Goal: Information Seeking & Learning: Check status

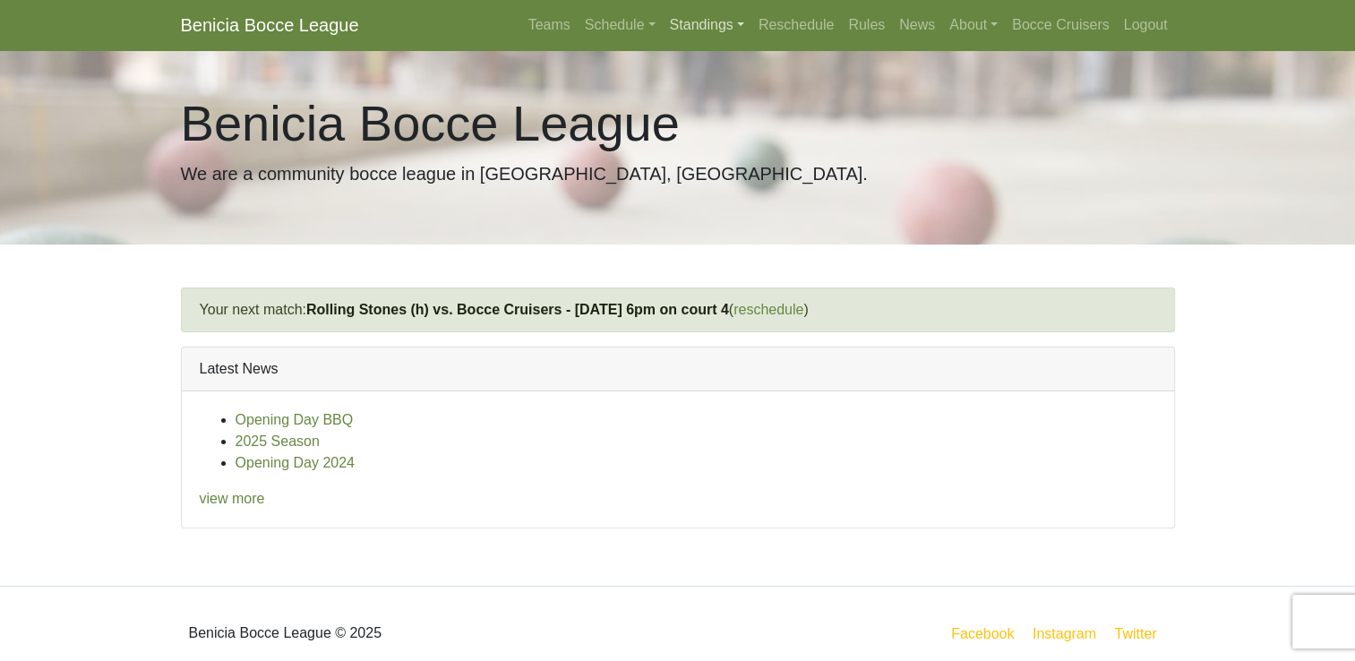
click at [710, 23] on link "Standings" at bounding box center [707, 25] width 89 height 36
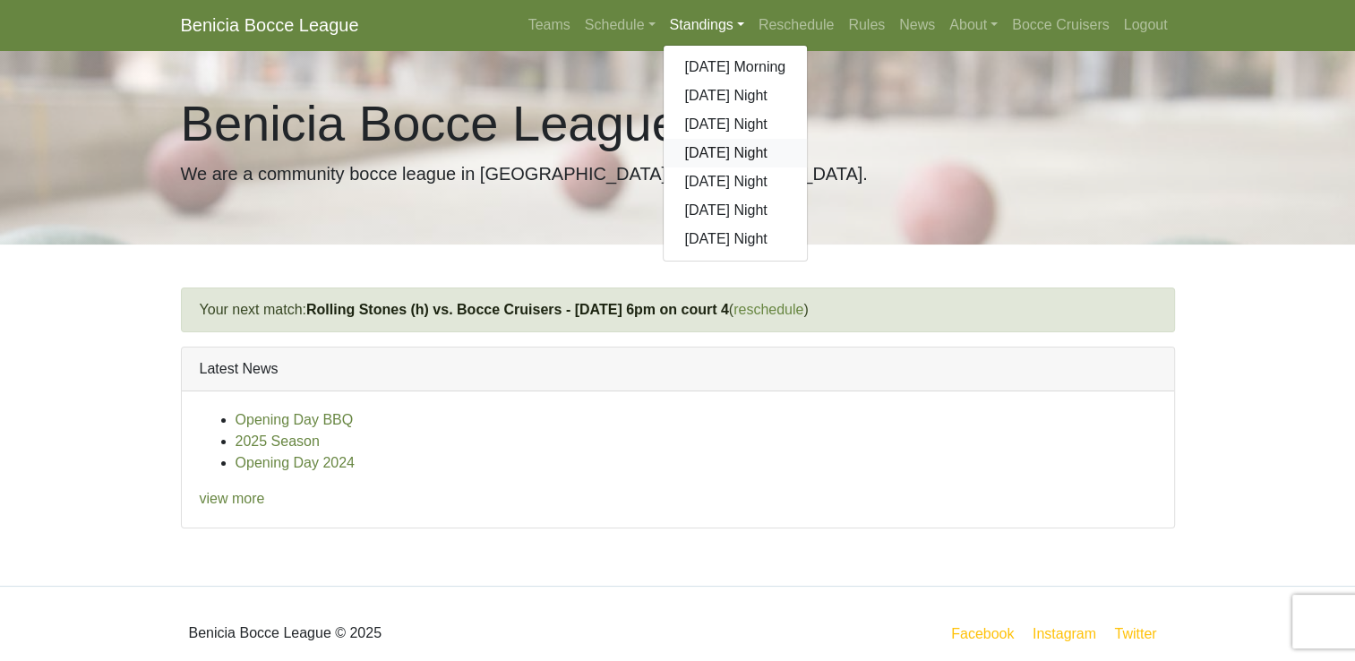
click at [720, 156] on link "[DATE] Night" at bounding box center [736, 153] width 144 height 29
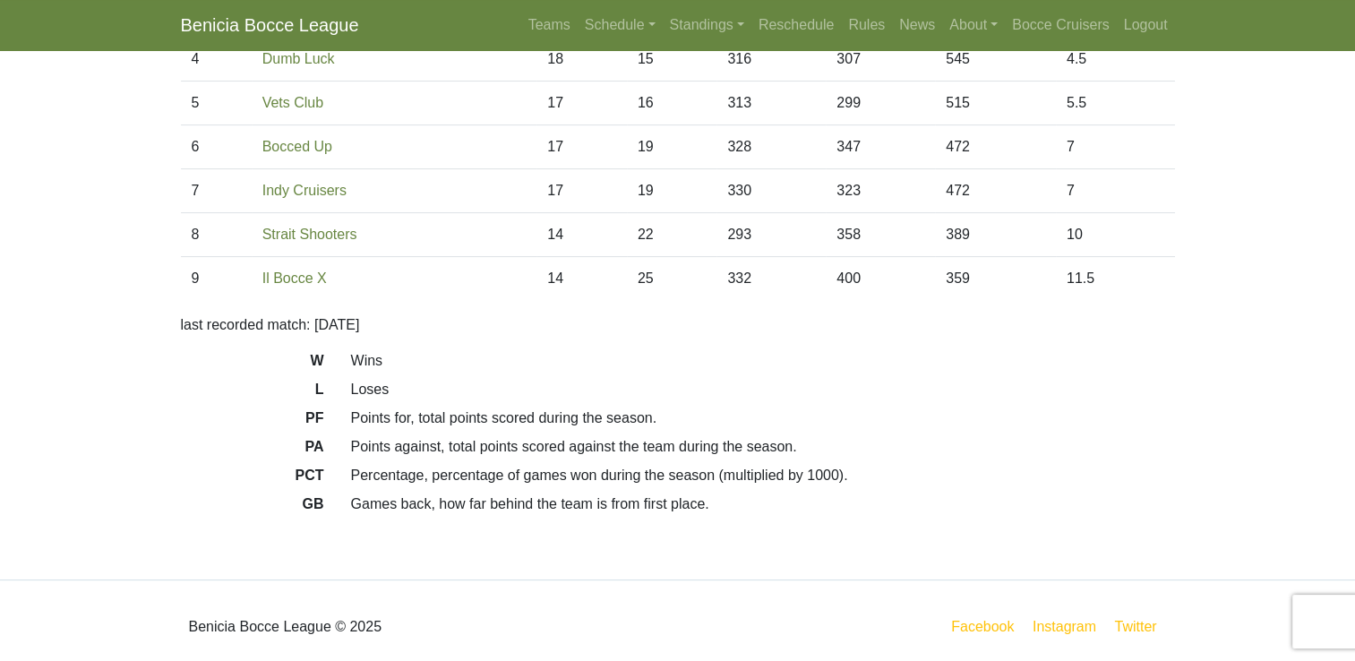
scroll to position [343, 0]
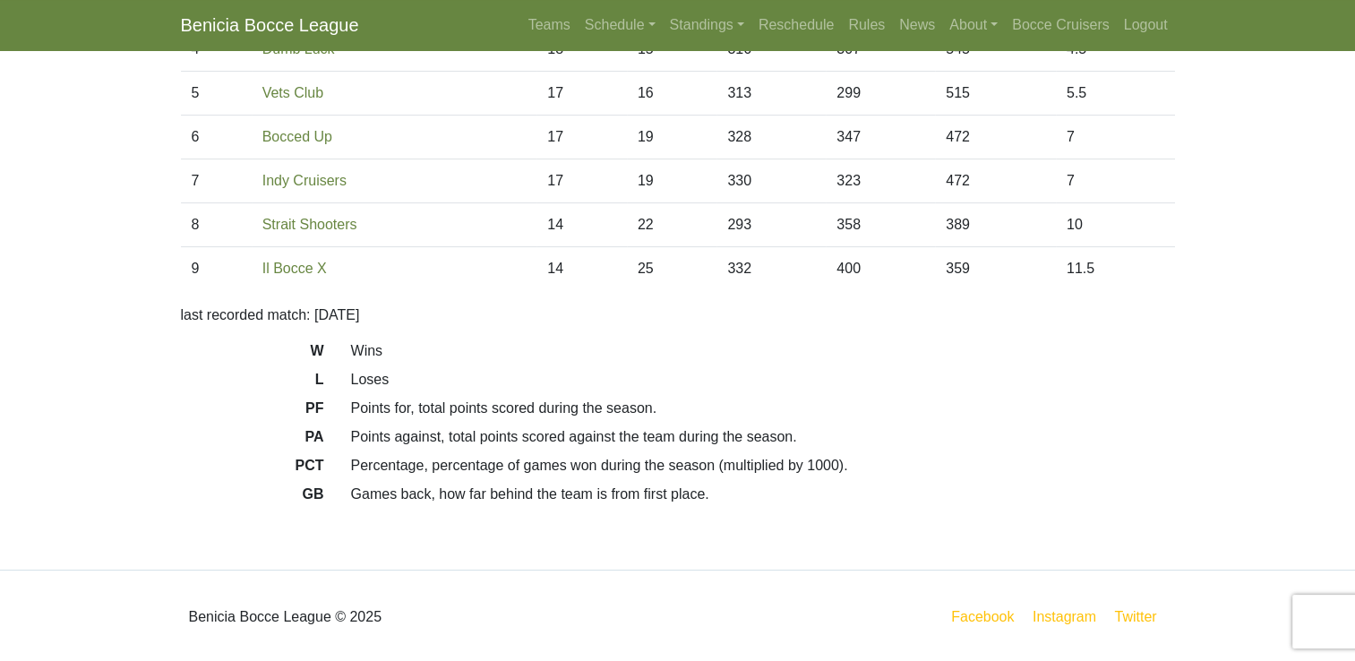
drag, startPoint x: 315, startPoint y: 660, endPoint x: 1025, endPoint y: 707, distance: 711.7
click at [1025, 660] on html "Benicia Bocce League Teams Schedule [DATE] Morning [DATE] Night [DATE] Night [D…" at bounding box center [677, 160] width 1355 height 1007
click at [1155, 404] on dd "Points for, total points scored during the season." at bounding box center [763, 408] width 851 height 21
click at [999, 428] on dd "Points against, total points scored against the team during the season." at bounding box center [763, 436] width 851 height 21
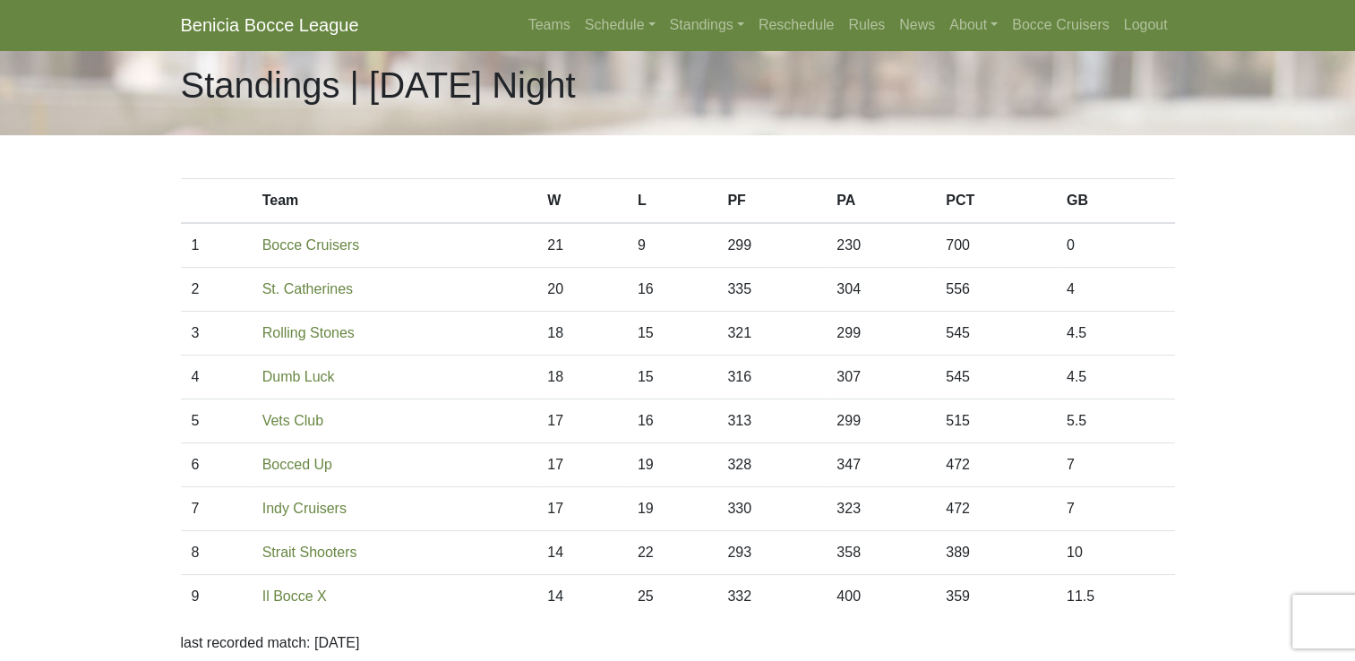
scroll to position [0, 0]
